Goal: Find specific page/section: Find specific page/section

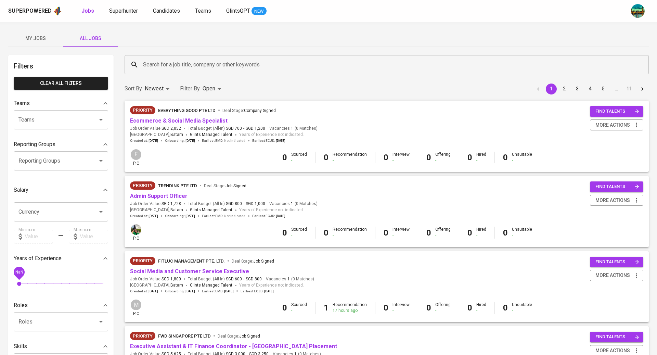
click at [47, 36] on span "My Jobs" at bounding box center [35, 38] width 47 height 9
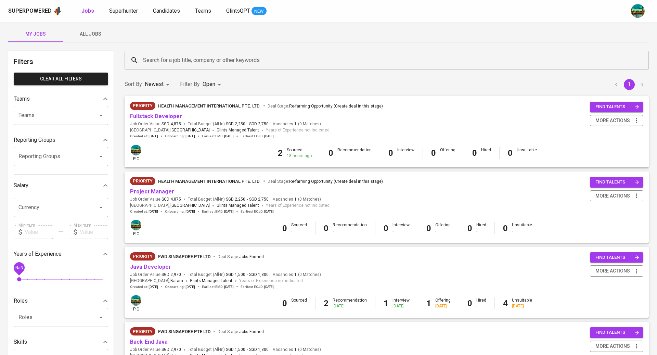
scroll to position [2, 0]
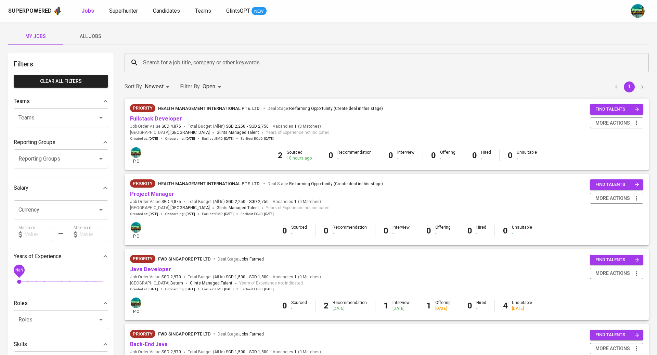
click at [164, 119] on link "Fullstack Developer" at bounding box center [156, 118] width 52 height 7
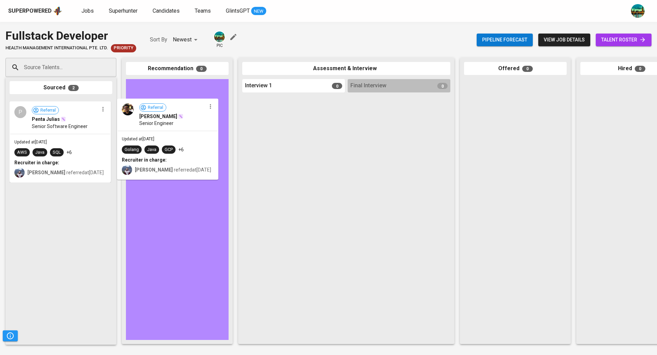
drag, startPoint x: 97, startPoint y: 125, endPoint x: 207, endPoint y: 125, distance: 110.2
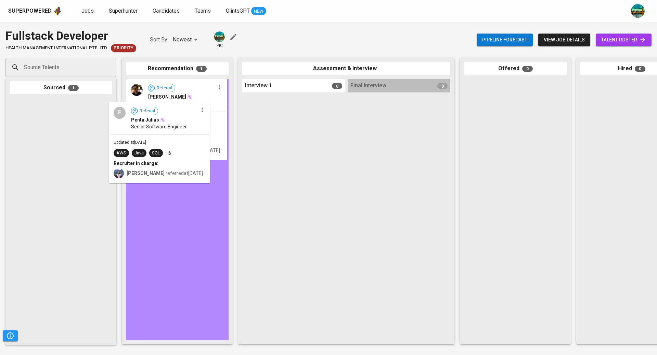
drag, startPoint x: 87, startPoint y: 121, endPoint x: 203, endPoint y: 134, distance: 116.7
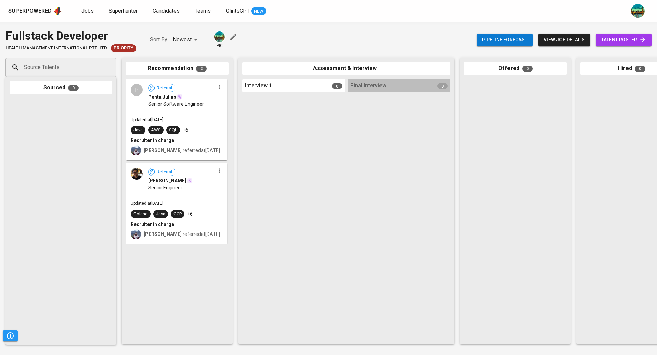
click at [86, 8] on span "Jobs" at bounding box center [87, 11] width 12 height 7
